Goal: Find contact information: Find contact information

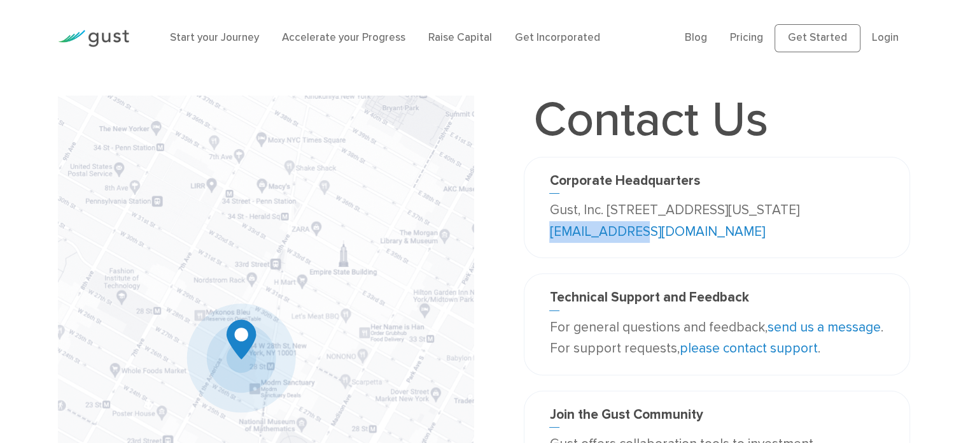
drag, startPoint x: 711, startPoint y: 232, endPoint x: 614, endPoint y: 231, distance: 96.8
click at [614, 231] on p "Gust, Inc. [STREET_ADDRESS][US_STATE] [EMAIL_ADDRESS][DOMAIN_NAME]" at bounding box center [717, 220] width 335 height 43
copy link "[EMAIL_ADDRESS][DOMAIN_NAME]"
